Goal: Complete application form

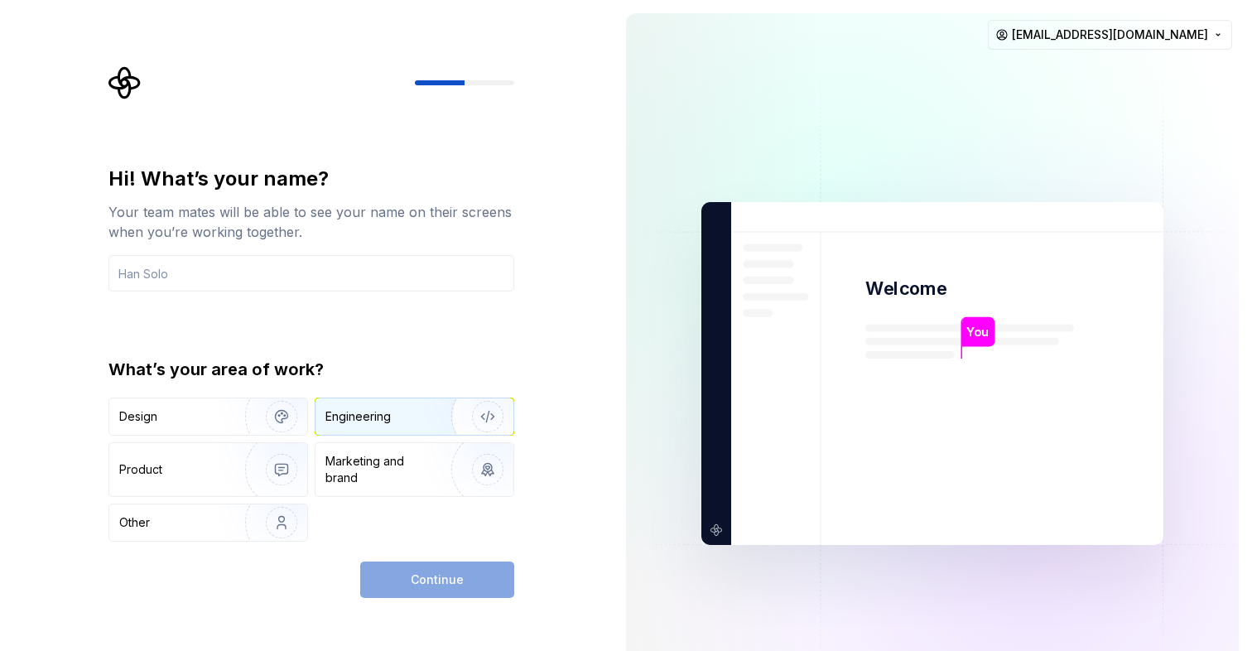
click at [397, 409] on div "Engineering" at bounding box center [391, 416] width 132 height 17
click at [255, 269] on input "text" at bounding box center [311, 273] width 406 height 36
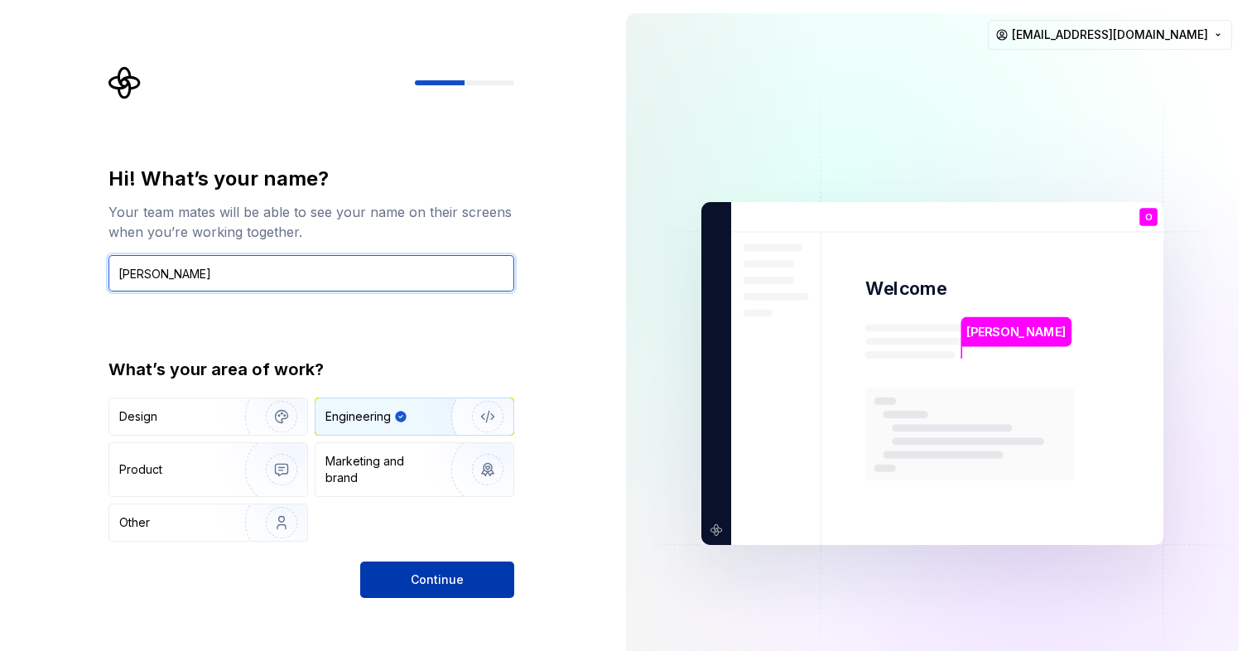
type input "Olivia"
click at [443, 576] on span "Continue" at bounding box center [437, 579] width 53 height 17
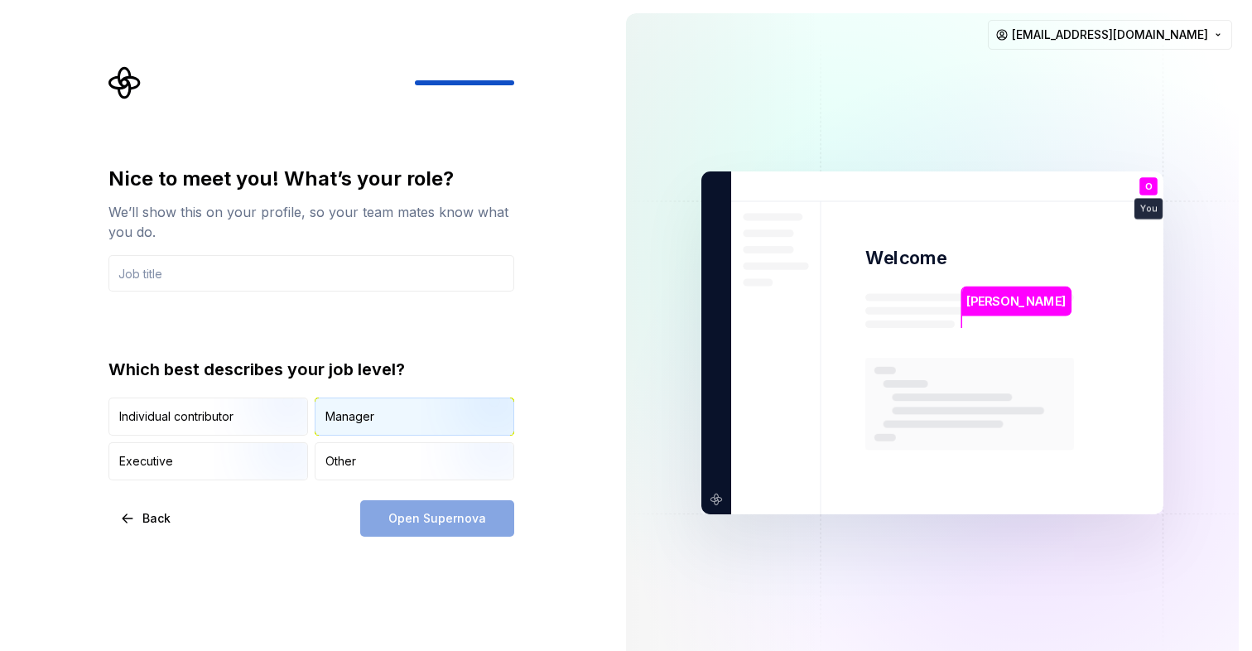
click at [370, 407] on div "Manager" at bounding box center [414, 416] width 198 height 36
click at [296, 277] on input "text" at bounding box center [311, 273] width 406 height 36
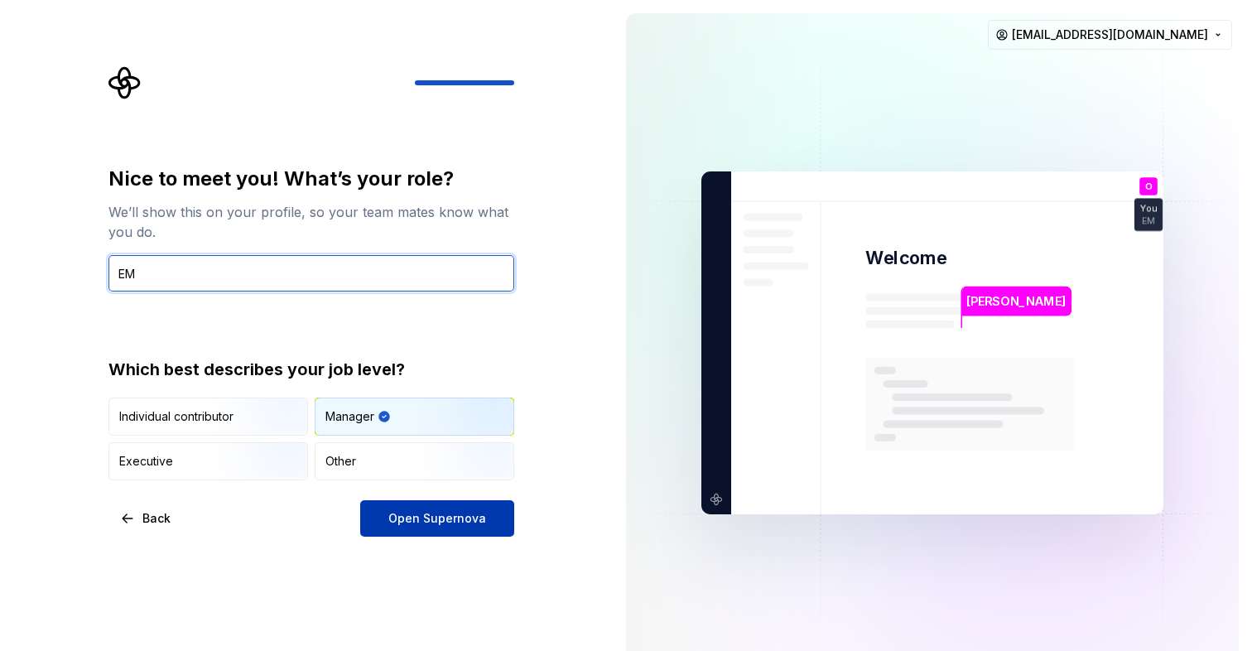
type input "EM"
click at [450, 506] on button "Open Supernova" at bounding box center [437, 518] width 154 height 36
